Goal: Information Seeking & Learning: Learn about a topic

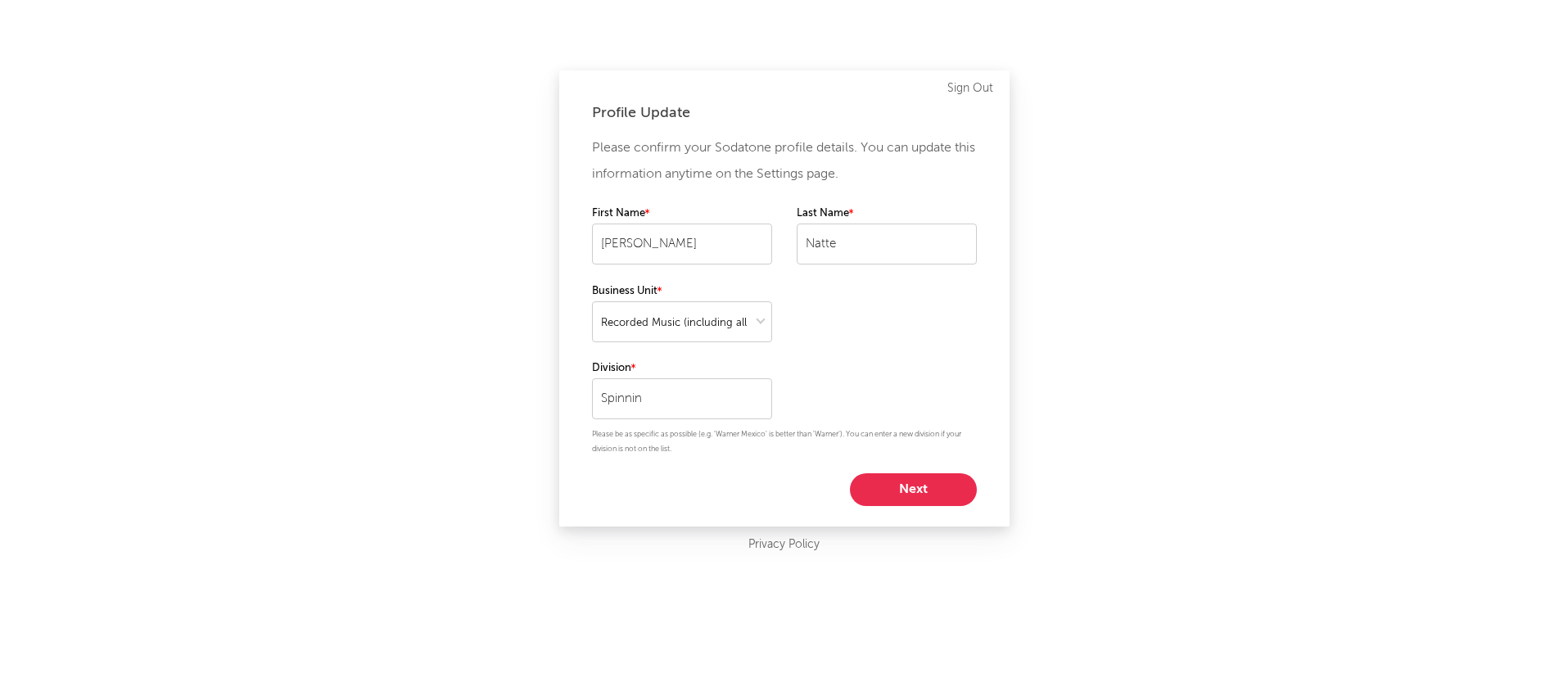
select select "recorded_music"
click at [958, 478] on button "Next" at bounding box center [913, 490] width 127 height 33
select select "assistant_coordinator"
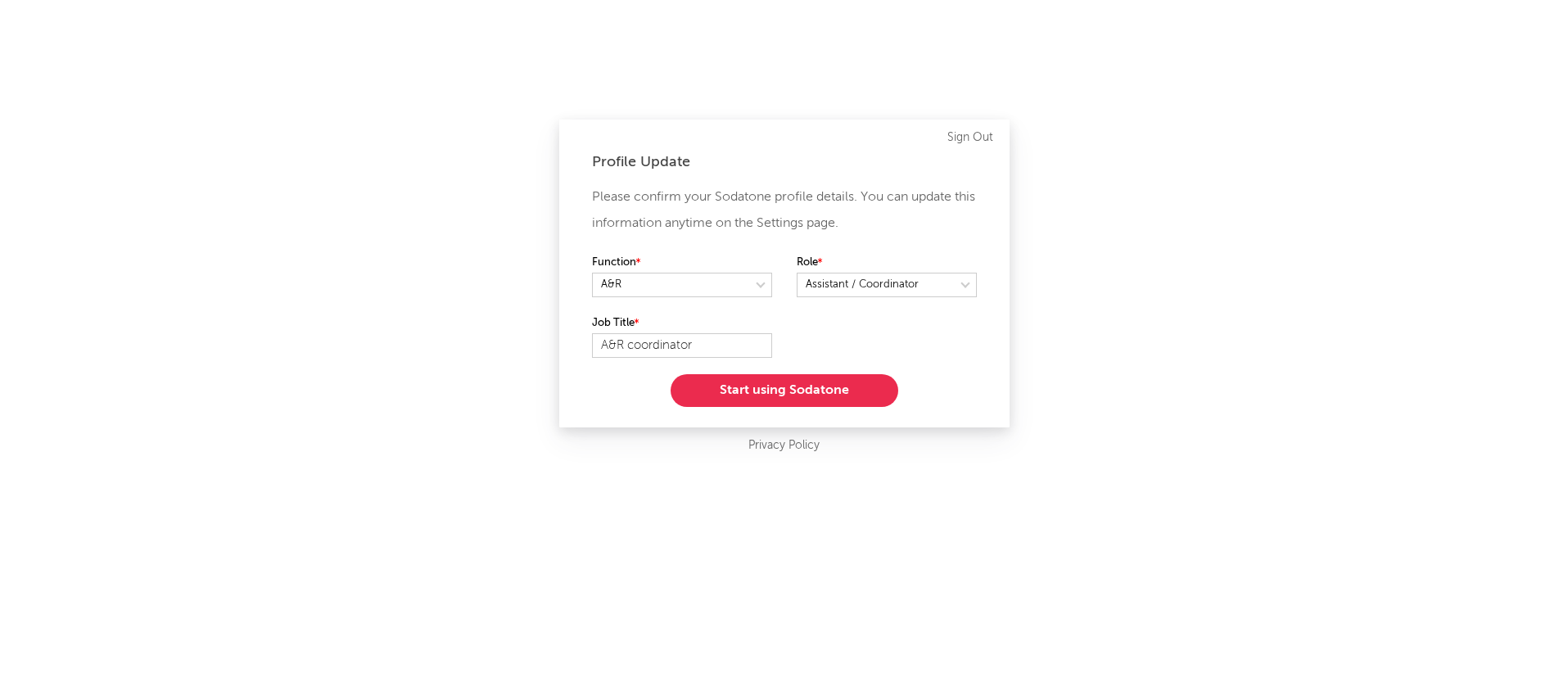
click at [871, 394] on button "Start using Sodatone" at bounding box center [784, 390] width 228 height 33
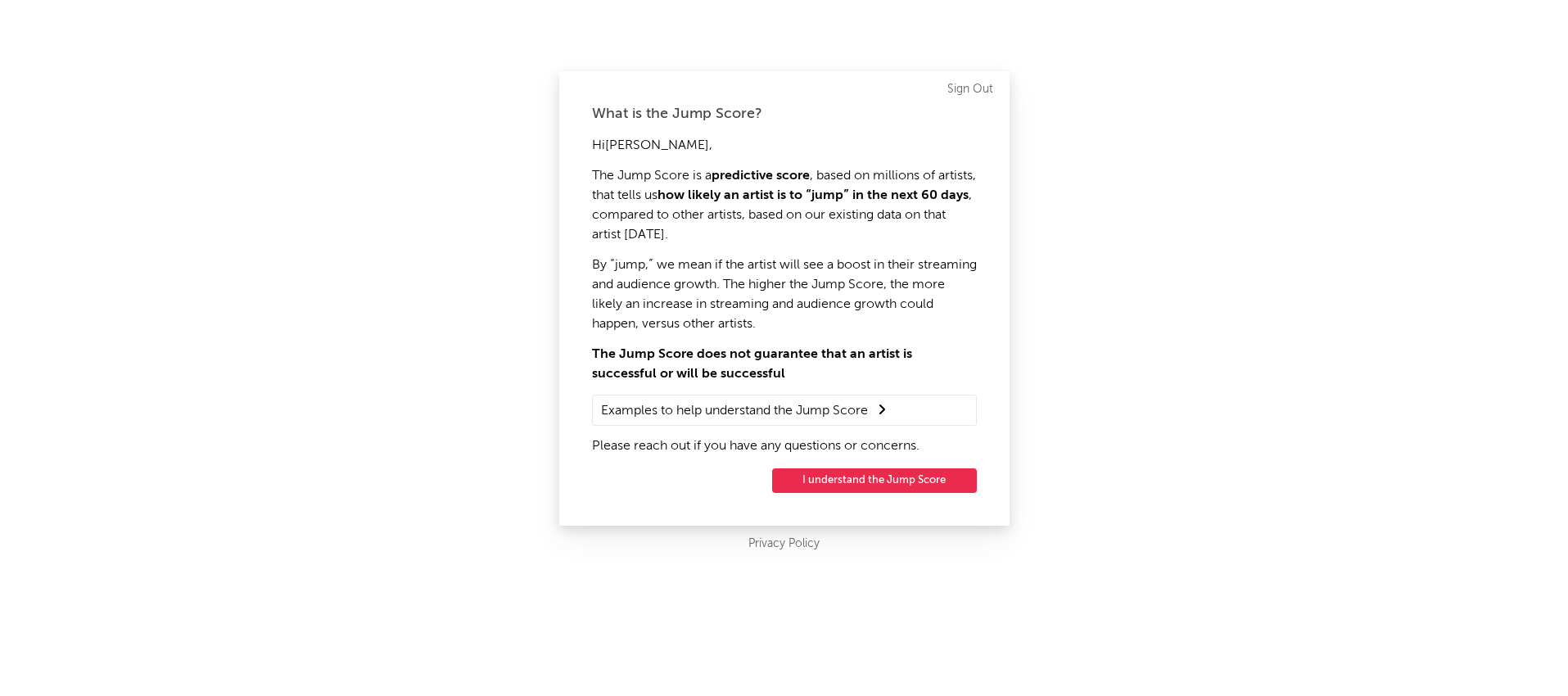
click at [921, 484] on button "I understand the Jump Score" at bounding box center [874, 480] width 204 height 24
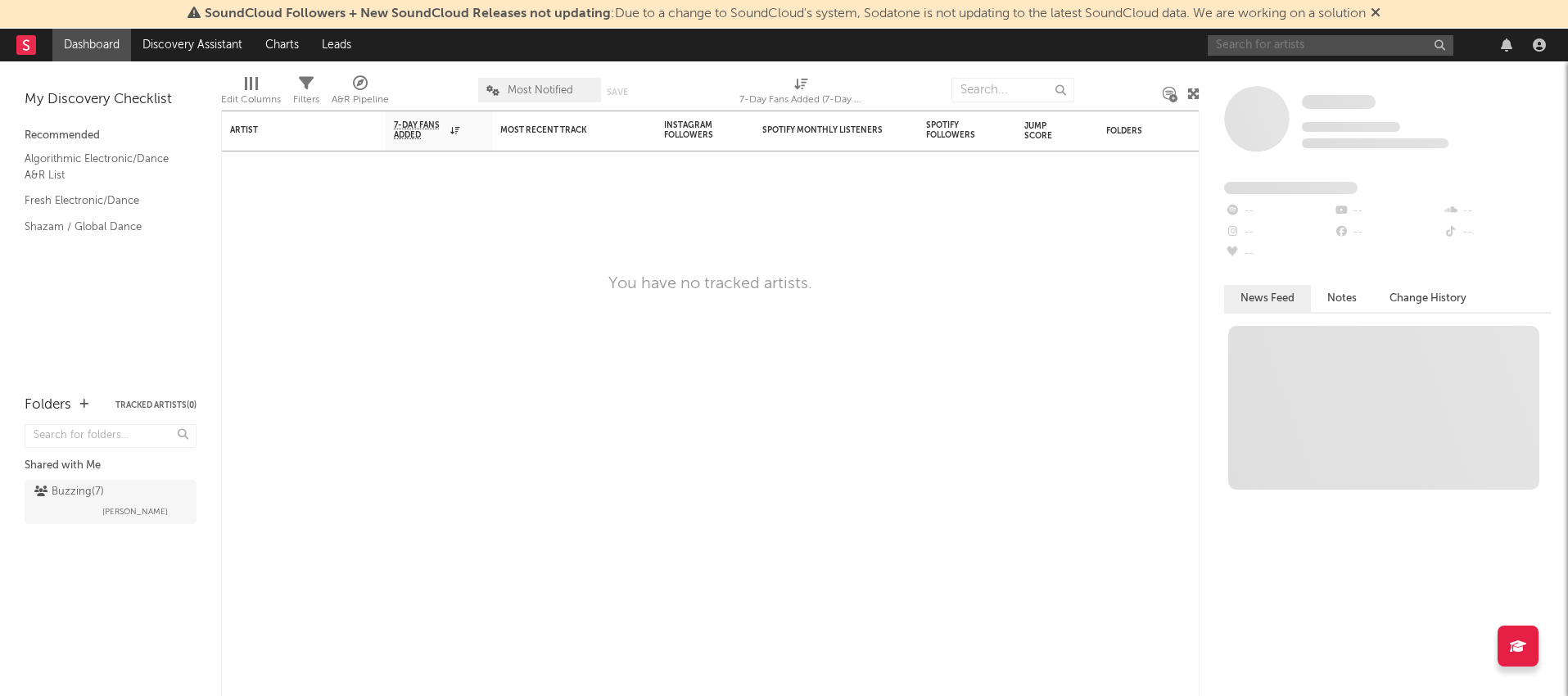
click at [1354, 42] on input "text" at bounding box center [1330, 45] width 246 height 20
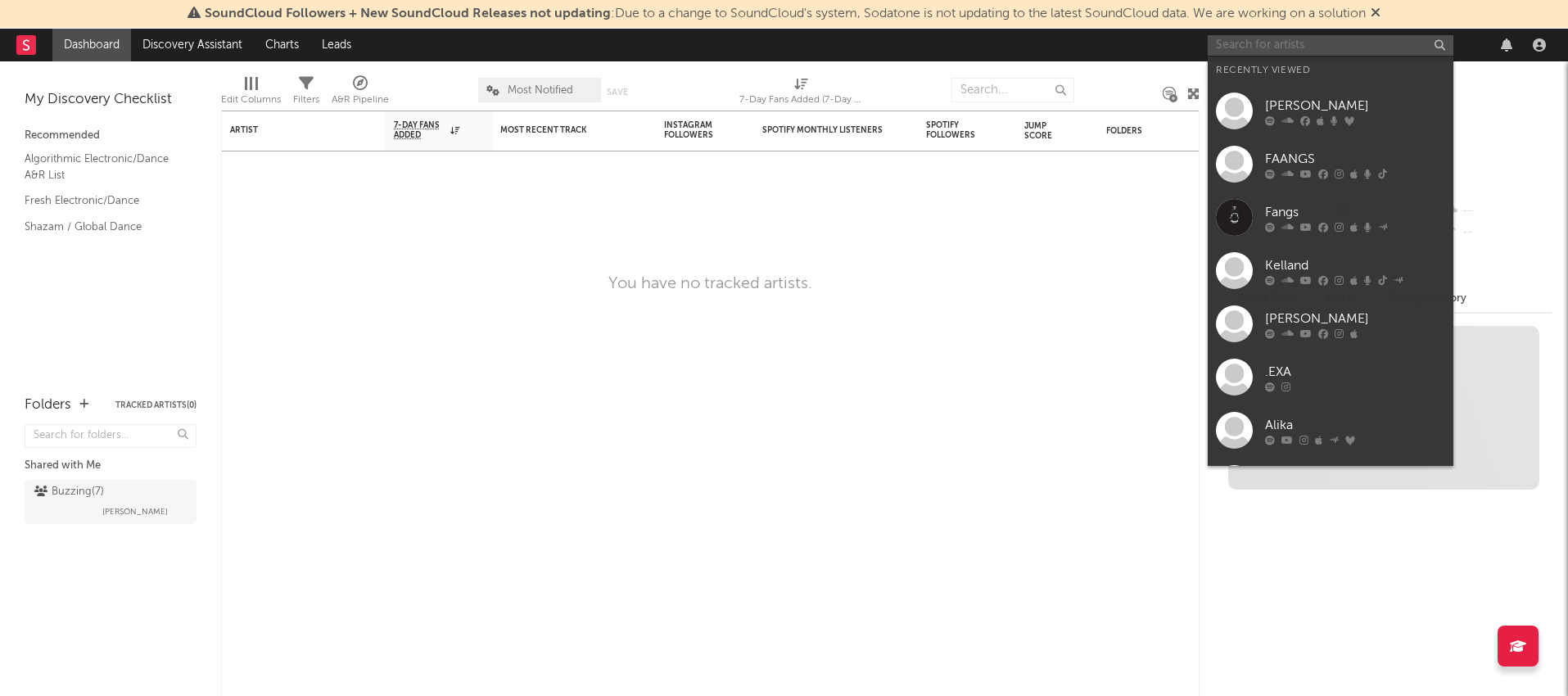
paste input "ASLN"
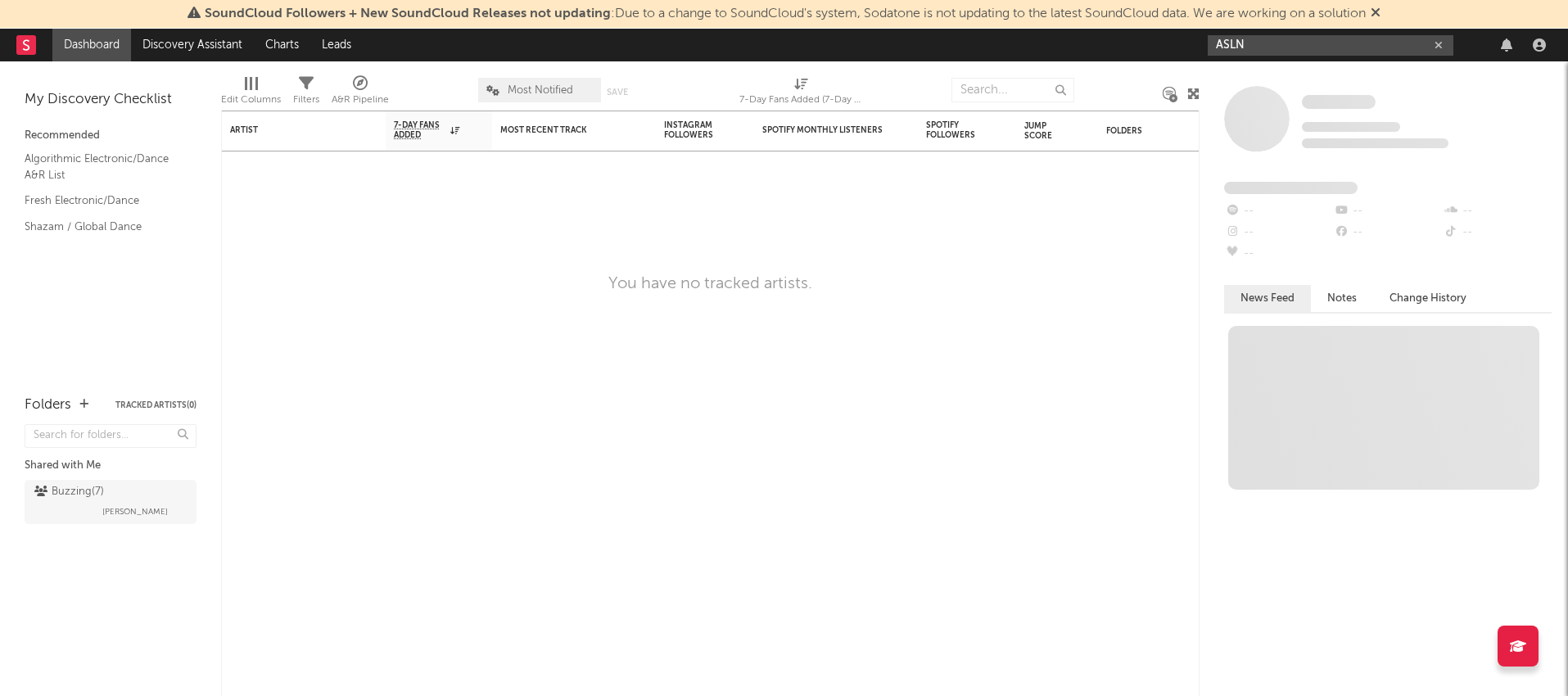
type input "ASLN"
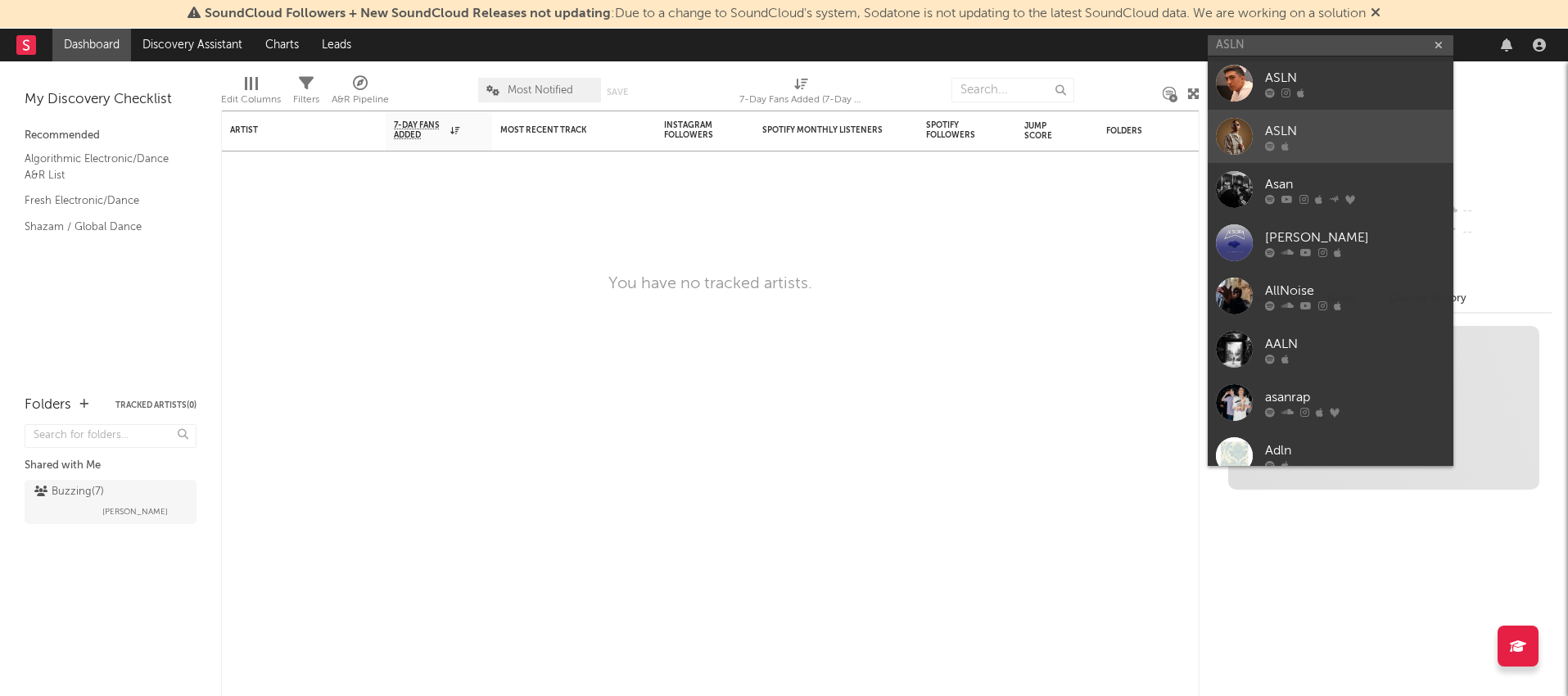
click at [1284, 126] on div "ASLN" at bounding box center [1354, 131] width 180 height 19
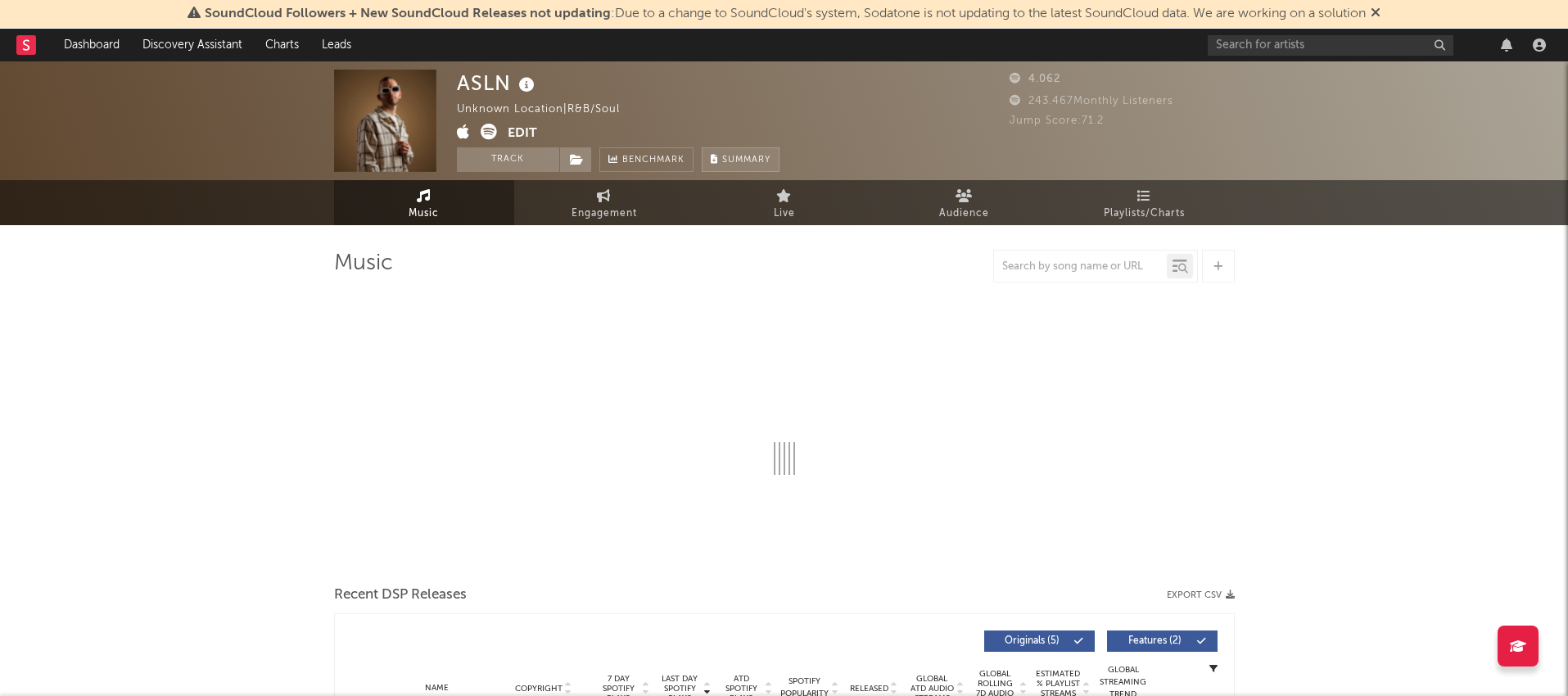
select select "6m"
